Goal: Transaction & Acquisition: Register for event/course

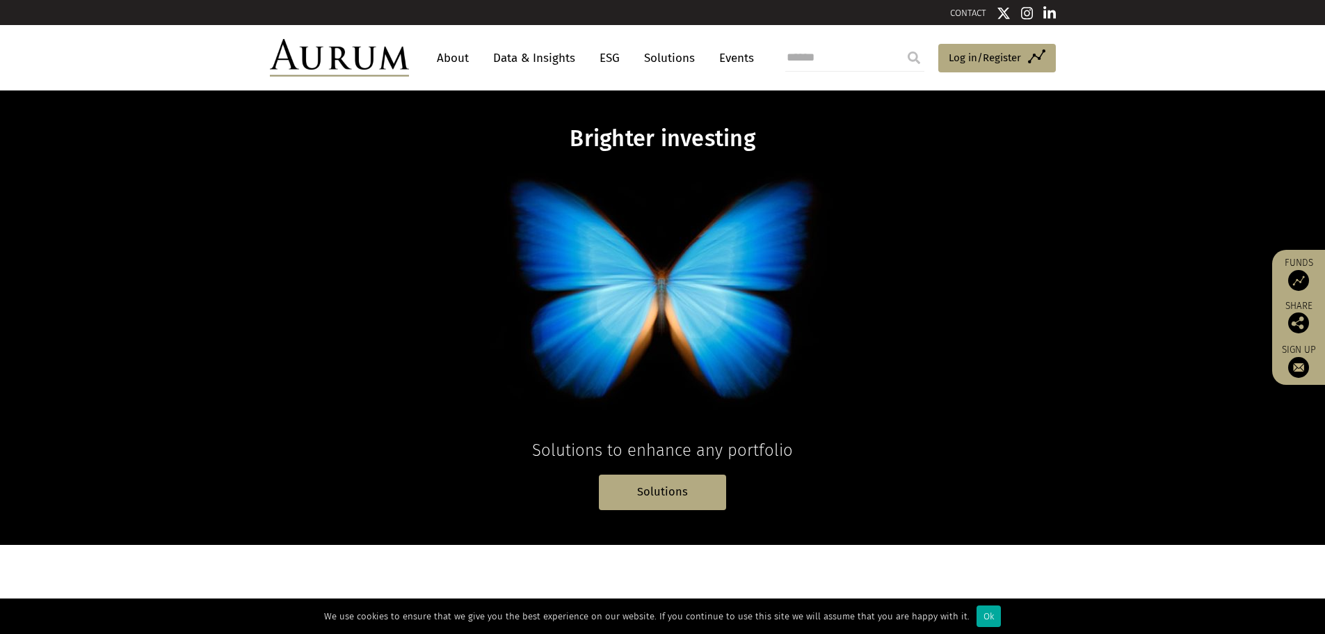
click at [840, 63] on input "search" at bounding box center [854, 58] width 139 height 28
type input "****"
click at [900, 44] on input "submit" at bounding box center [914, 58] width 28 height 28
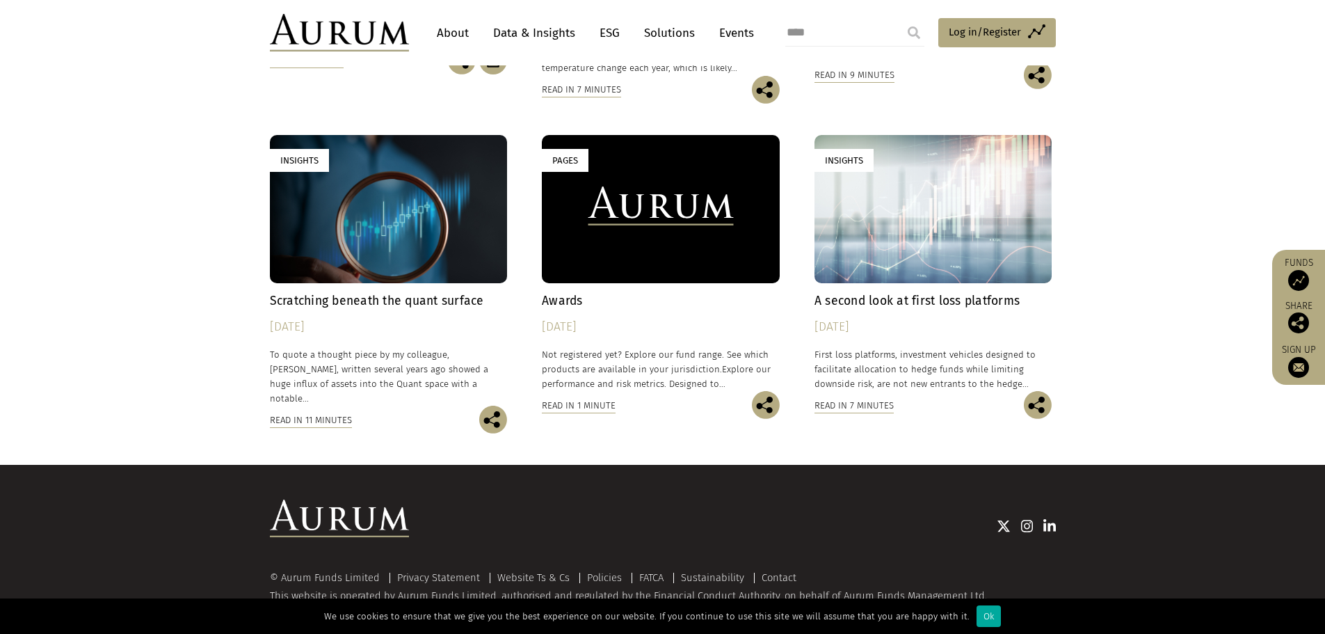
scroll to position [2091, 0]
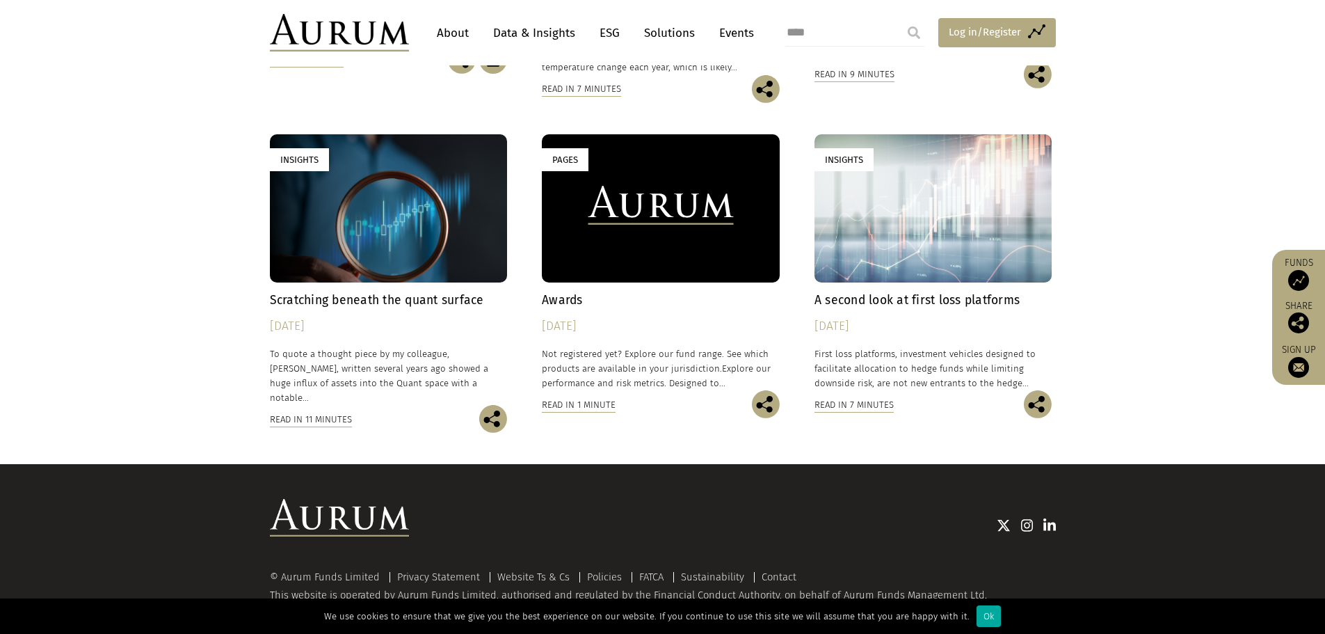
click at [1004, 29] on span "Log in/Register" at bounding box center [985, 32] width 72 height 17
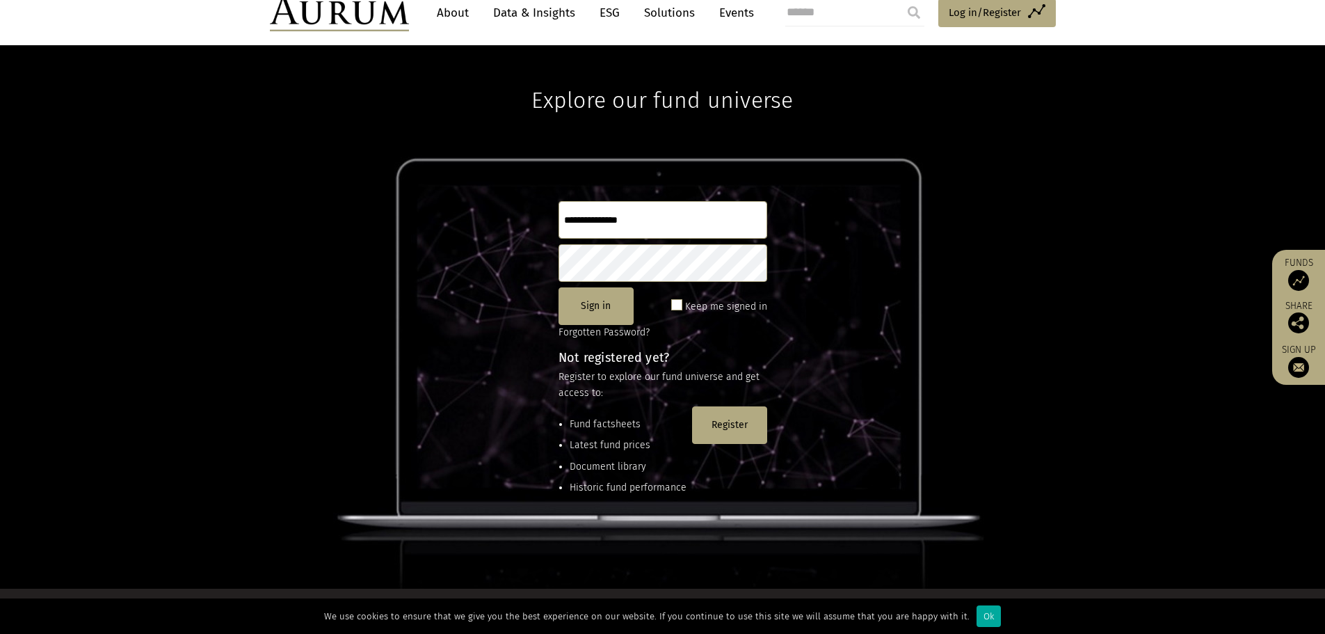
scroll to position [70, 0]
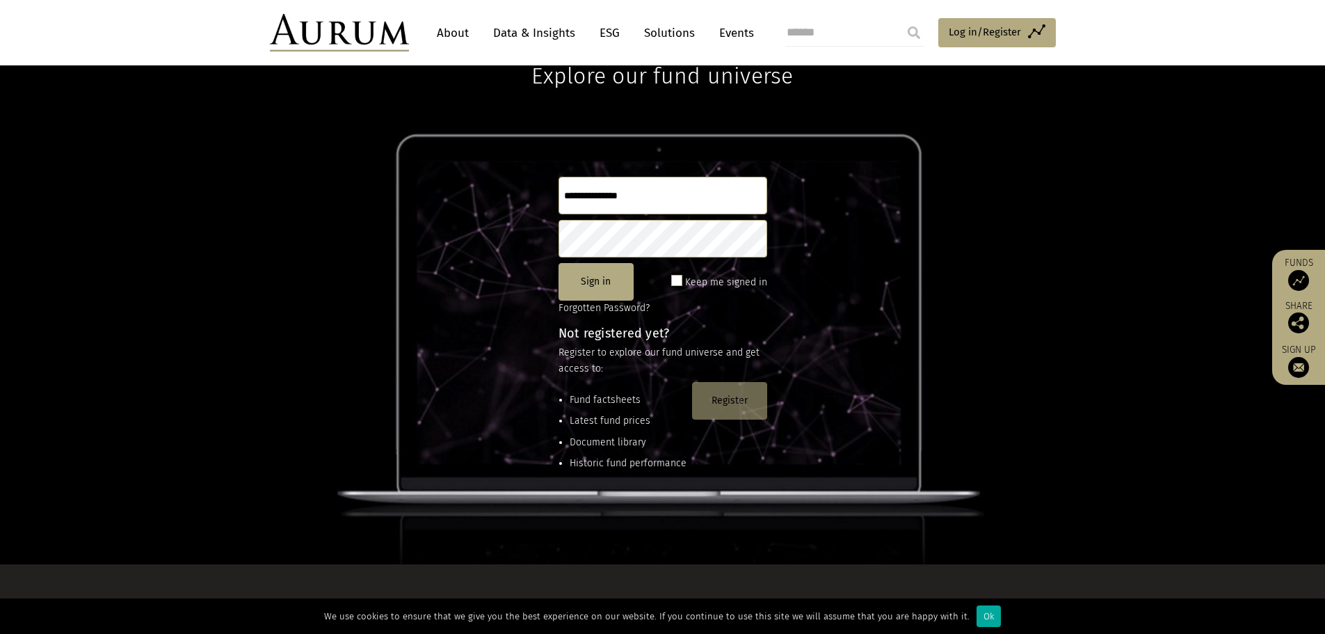
click at [732, 400] on button "Register" at bounding box center [729, 401] width 75 height 38
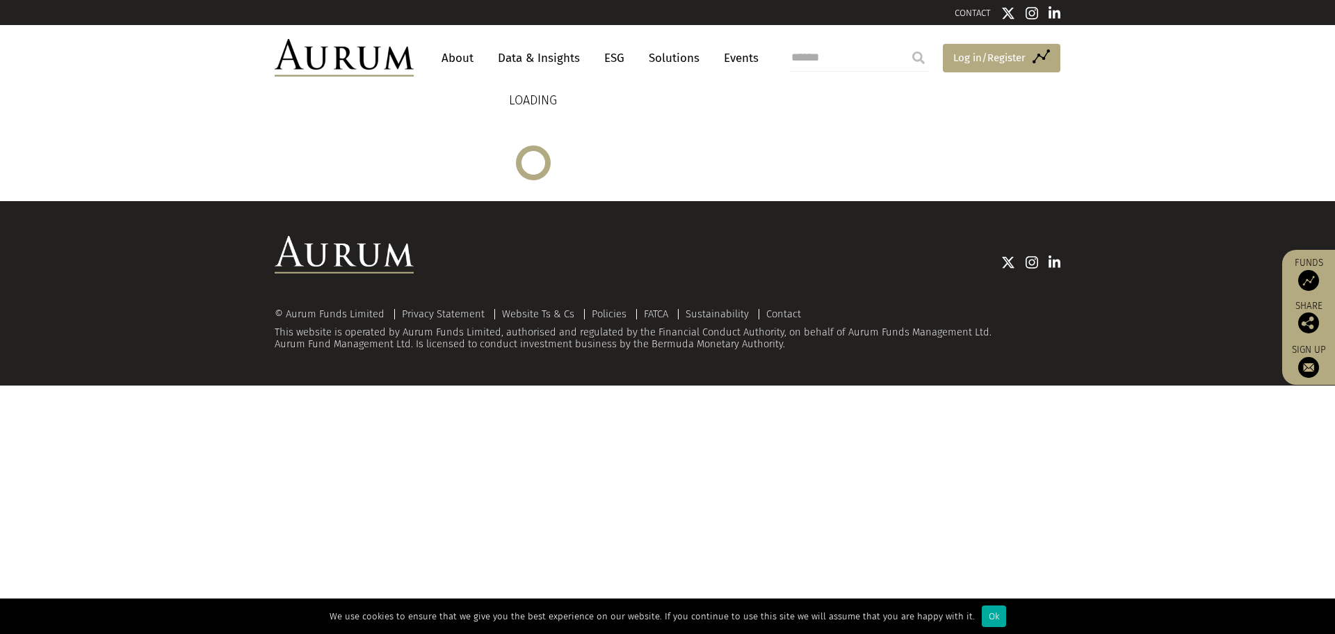
click at [1002, 58] on span "Log in/Register" at bounding box center [990, 57] width 72 height 17
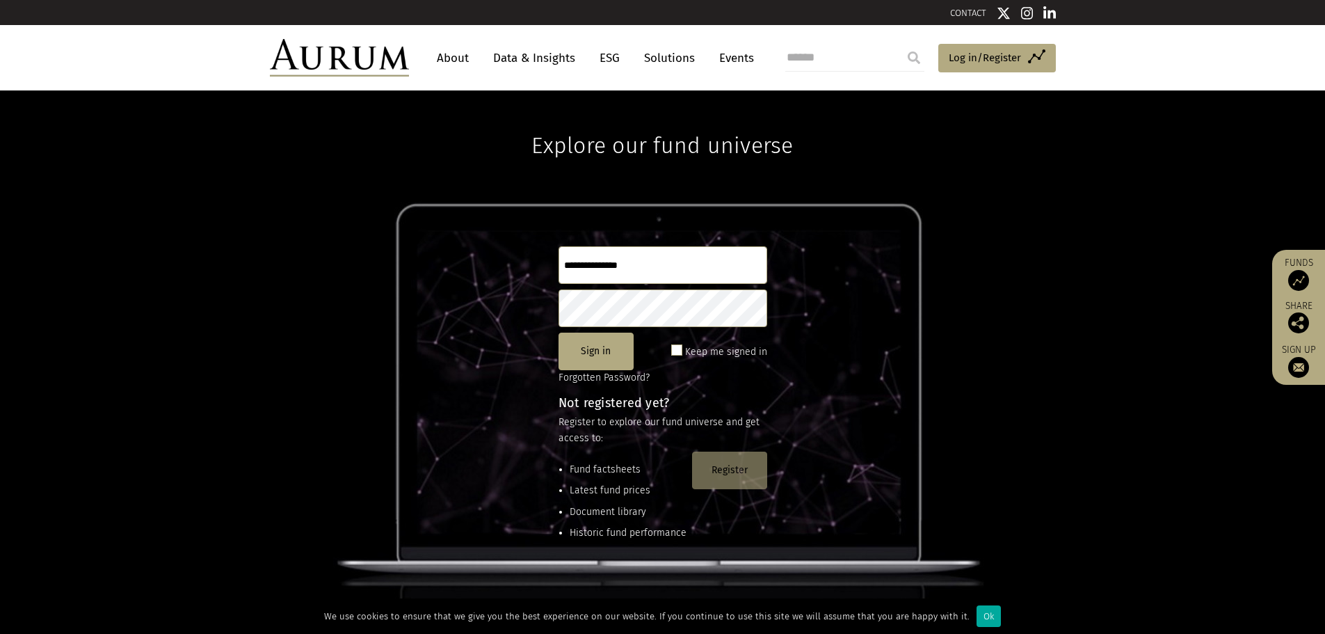
click at [728, 478] on button "Register" at bounding box center [729, 470] width 75 height 38
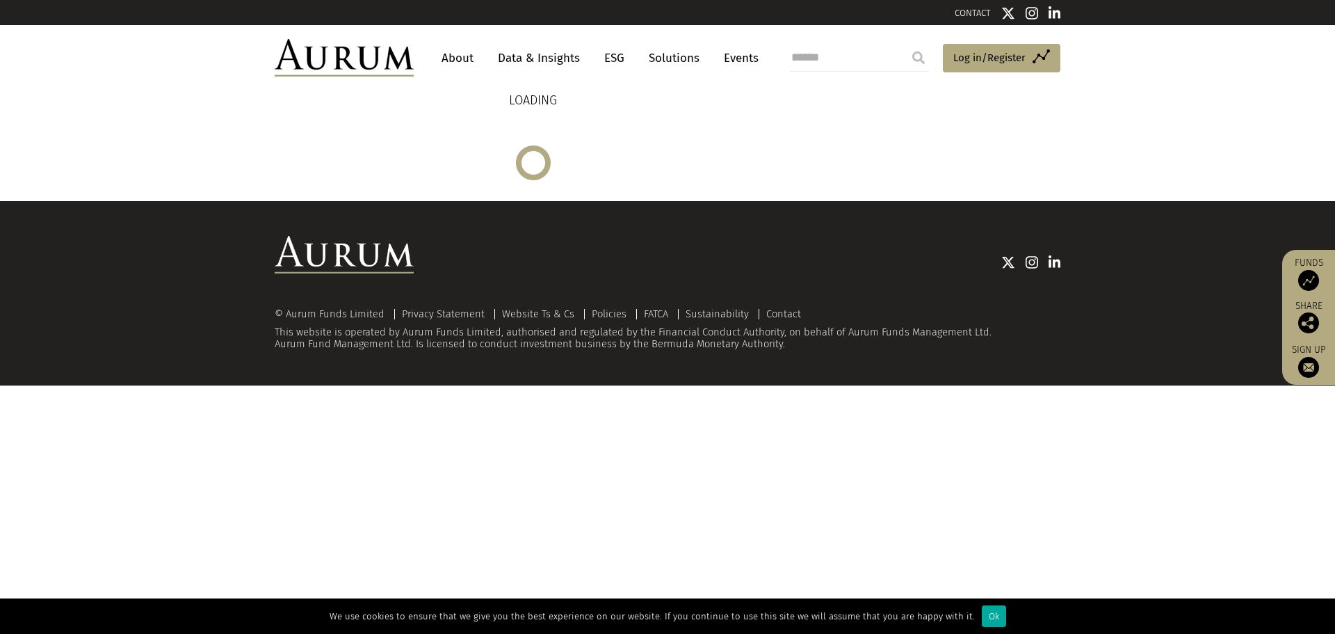
click at [1306, 364] on img at bounding box center [1309, 367] width 21 height 21
click at [528, 58] on link "Data & Insights" at bounding box center [539, 58] width 96 height 26
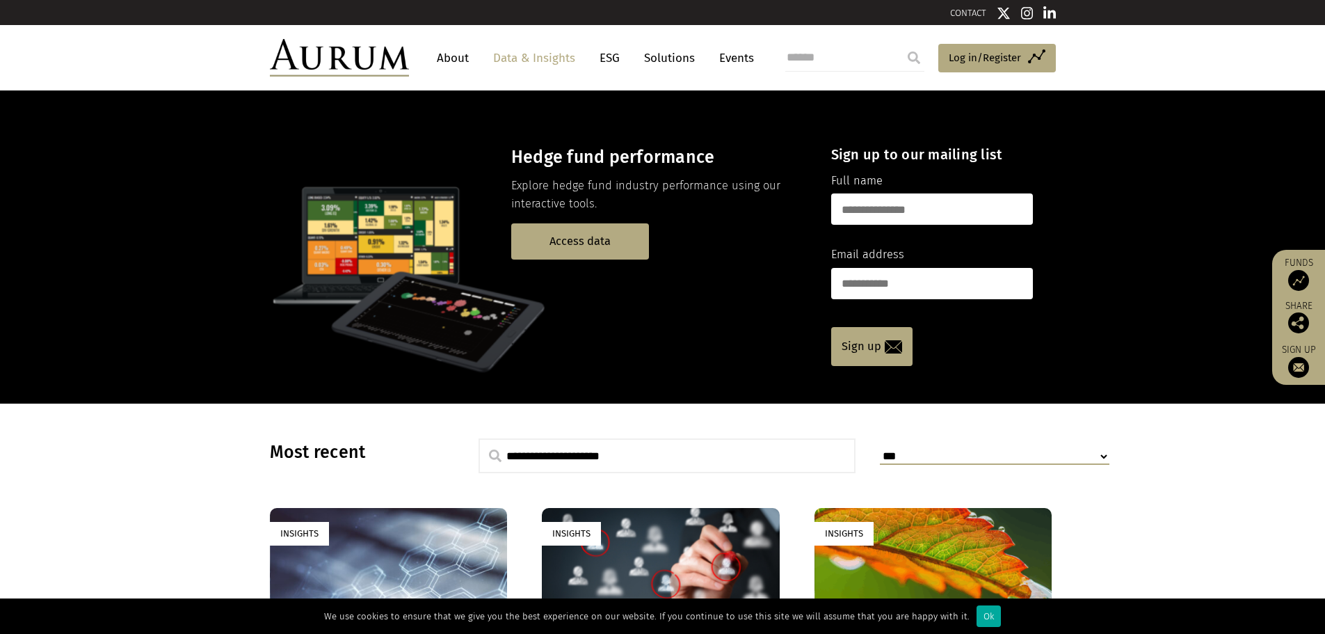
click at [1291, 273] on img at bounding box center [1298, 280] width 21 height 21
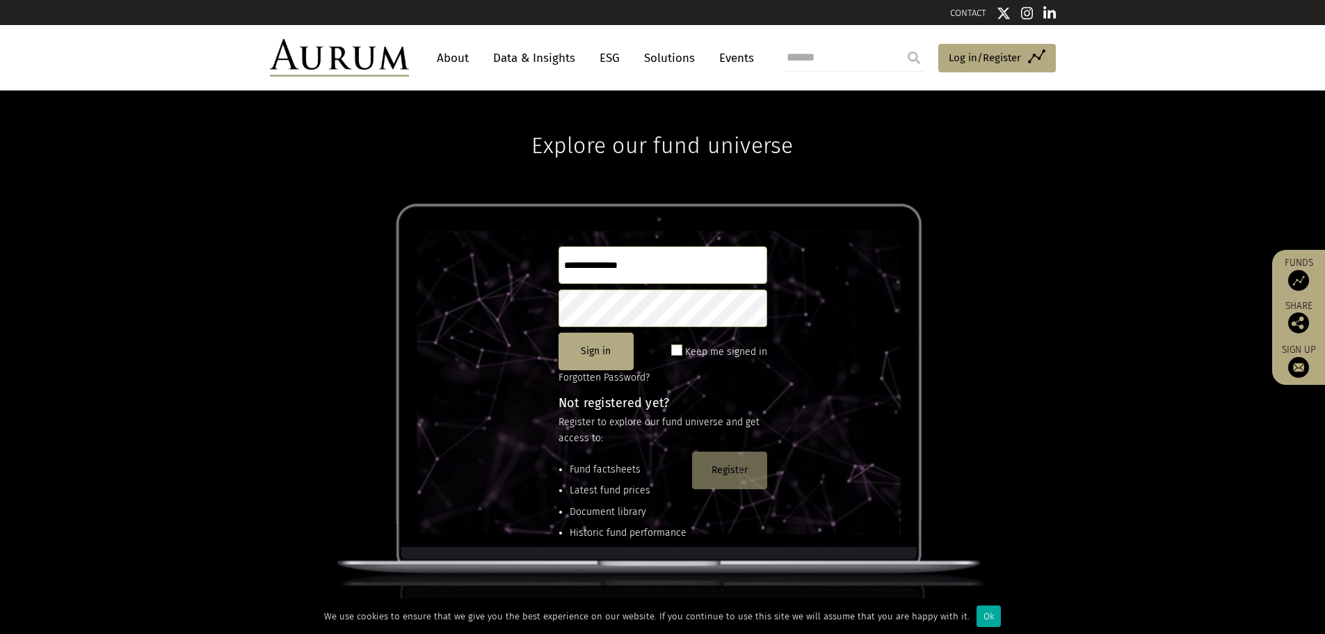
click at [728, 472] on button "Register" at bounding box center [729, 470] width 75 height 38
